Goal: Navigation & Orientation: Go to known website

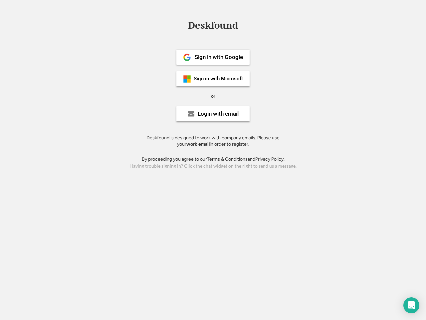
click at [213, 95] on div "or" at bounding box center [213, 96] width 4 height 7
click at [213, 27] on div "Deskfound" at bounding box center [213, 25] width 57 height 10
click at [182, 25] on div "Deskfound" at bounding box center [213, 26] width 426 height 13
click at [213, 27] on div "Deskfound" at bounding box center [213, 25] width 57 height 10
click at [213, 96] on div "or" at bounding box center [213, 96] width 4 height 7
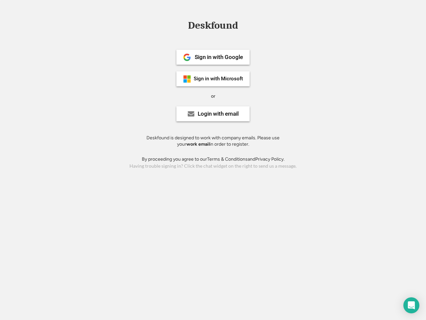
click at [213, 57] on div "Sign in with Google" at bounding box center [219, 57] width 48 height 6
click at [219, 57] on div "Sign in with Google" at bounding box center [219, 57] width 48 height 6
click at [187, 57] on img at bounding box center [187, 57] width 8 height 8
click at [213, 79] on div "Sign in with Microsoft" at bounding box center [218, 78] width 49 height 5
click at [219, 79] on div "Sign in with Microsoft" at bounding box center [218, 78] width 49 height 5
